Goal: Entertainment & Leisure: Consume media (video, audio)

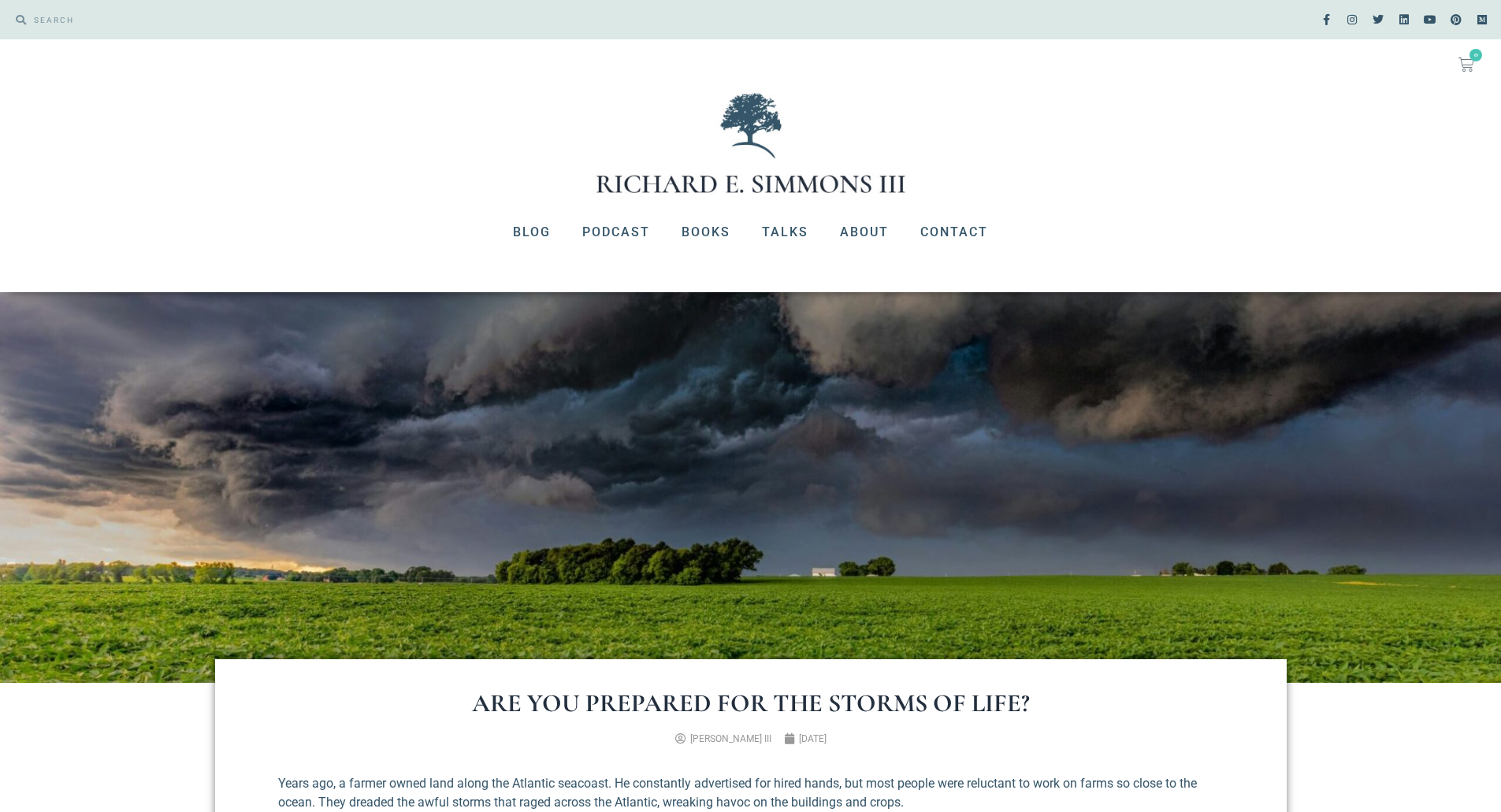
click at [753, 167] on img at bounding box center [750, 143] width 315 height 106
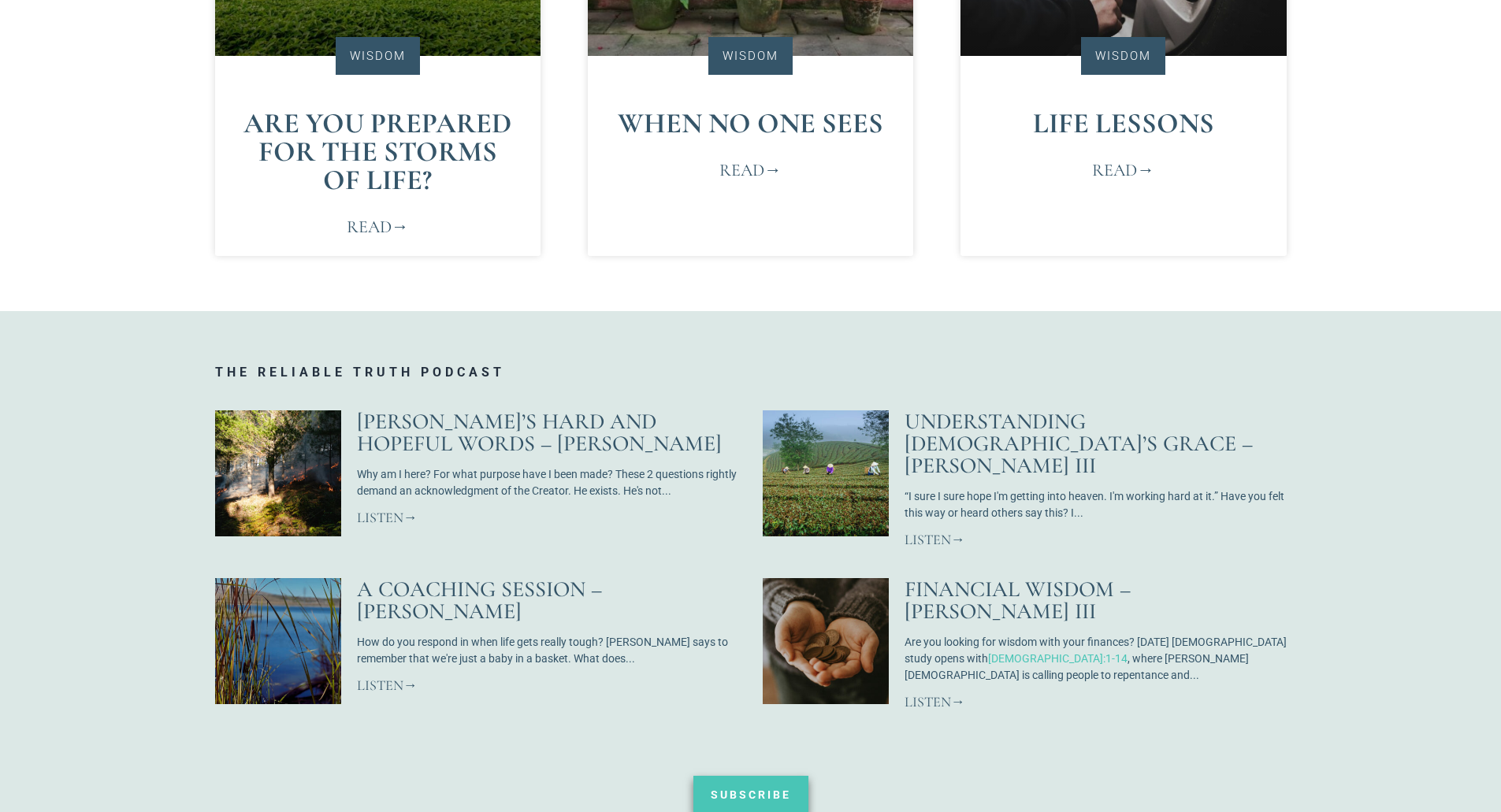
scroll to position [1181, 0]
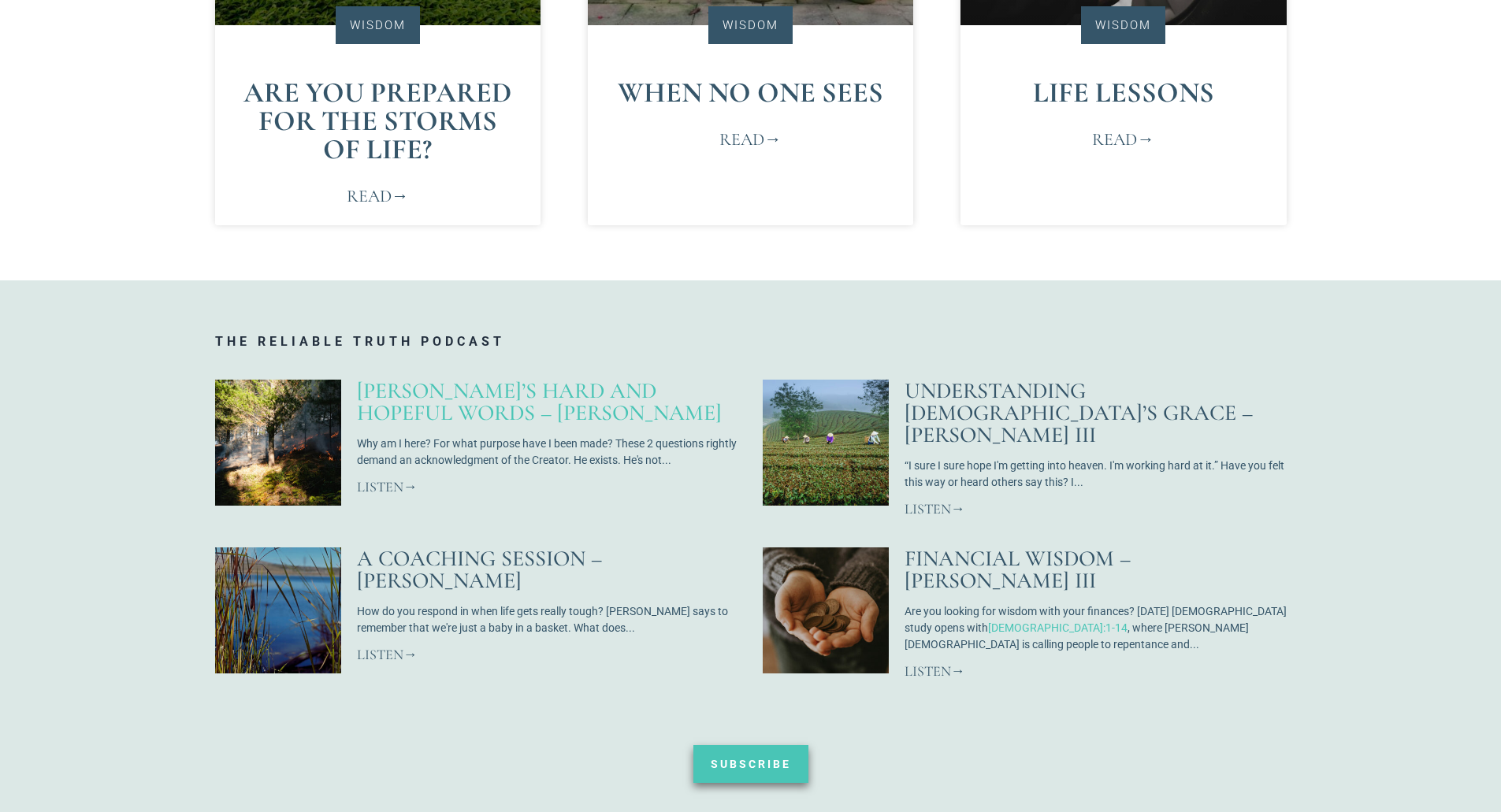
click at [478, 404] on link "Isaiah’s Hard and Hopeful Words – Dr. Mark Gignilliat" at bounding box center [538, 401] width 364 height 48
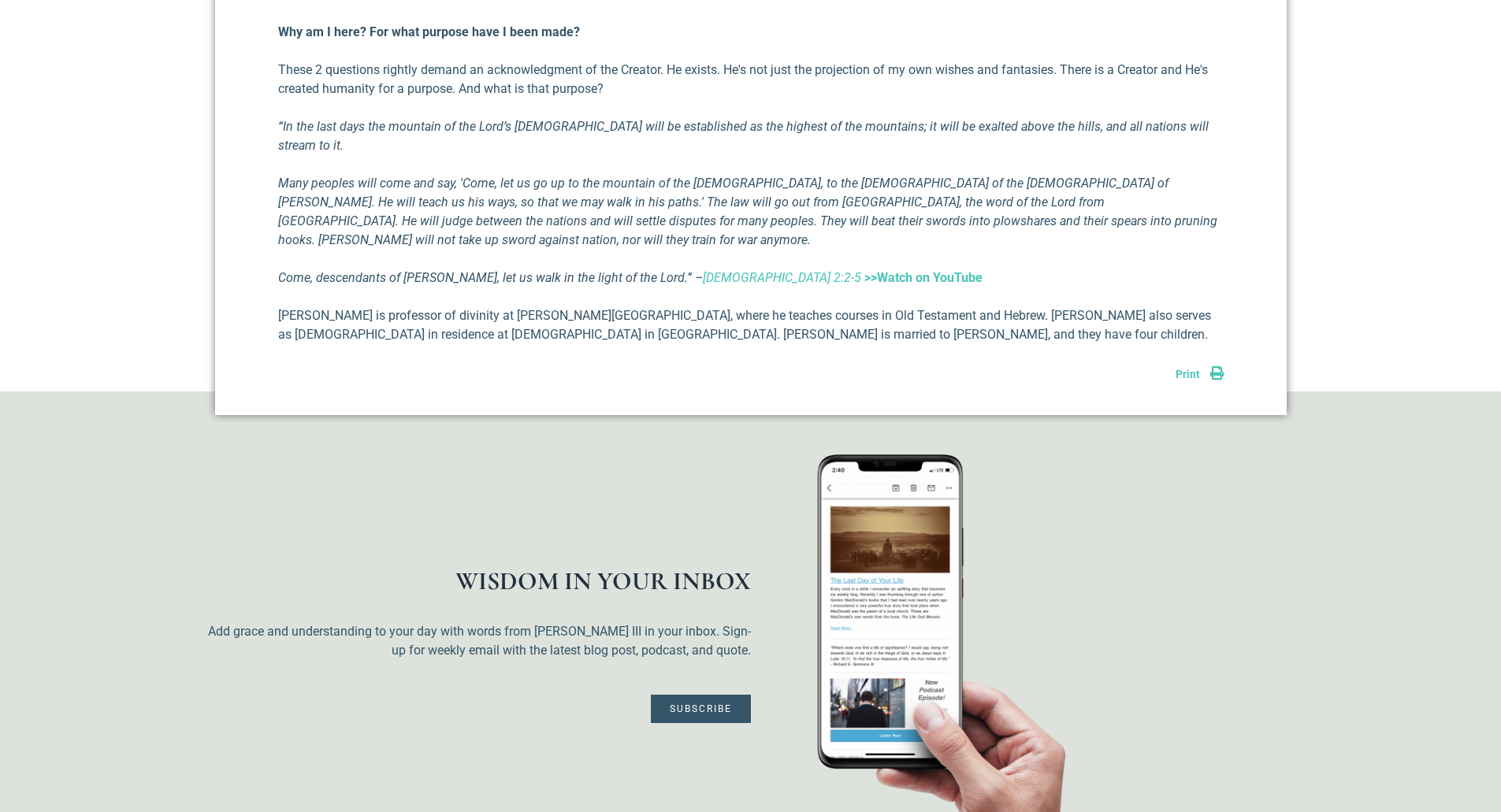
scroll to position [945, 0]
